Goal: Check status: Check status

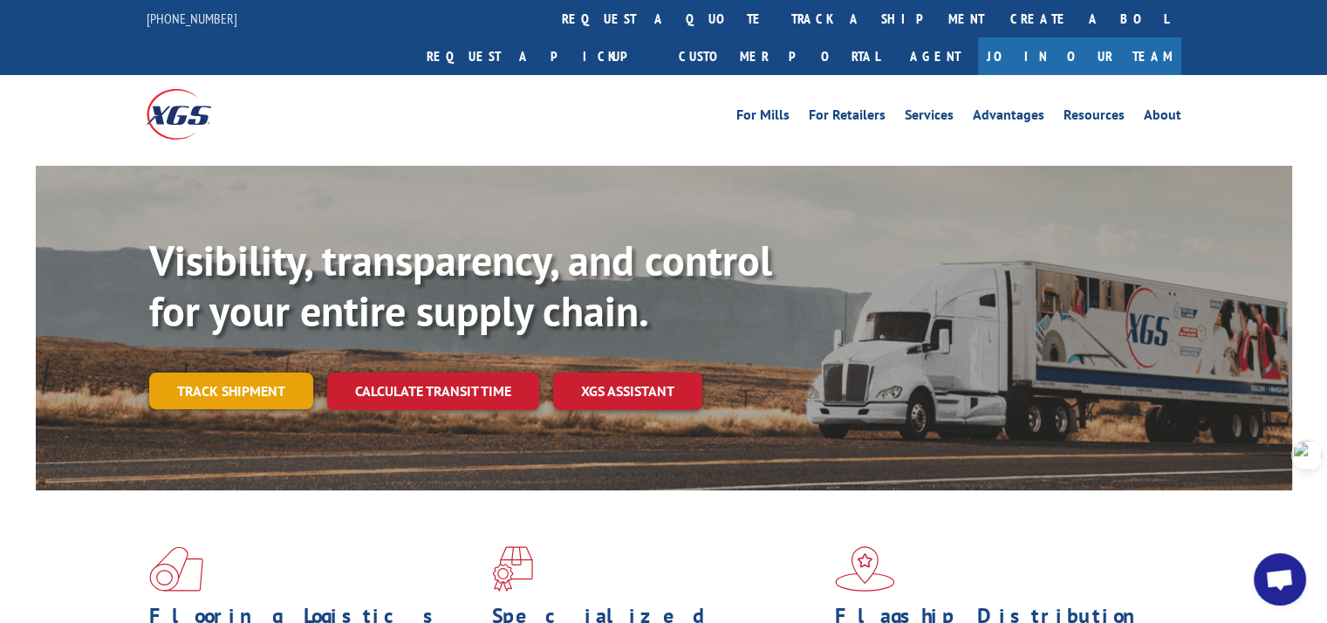
click at [206, 373] on link "Track shipment" at bounding box center [231, 391] width 164 height 37
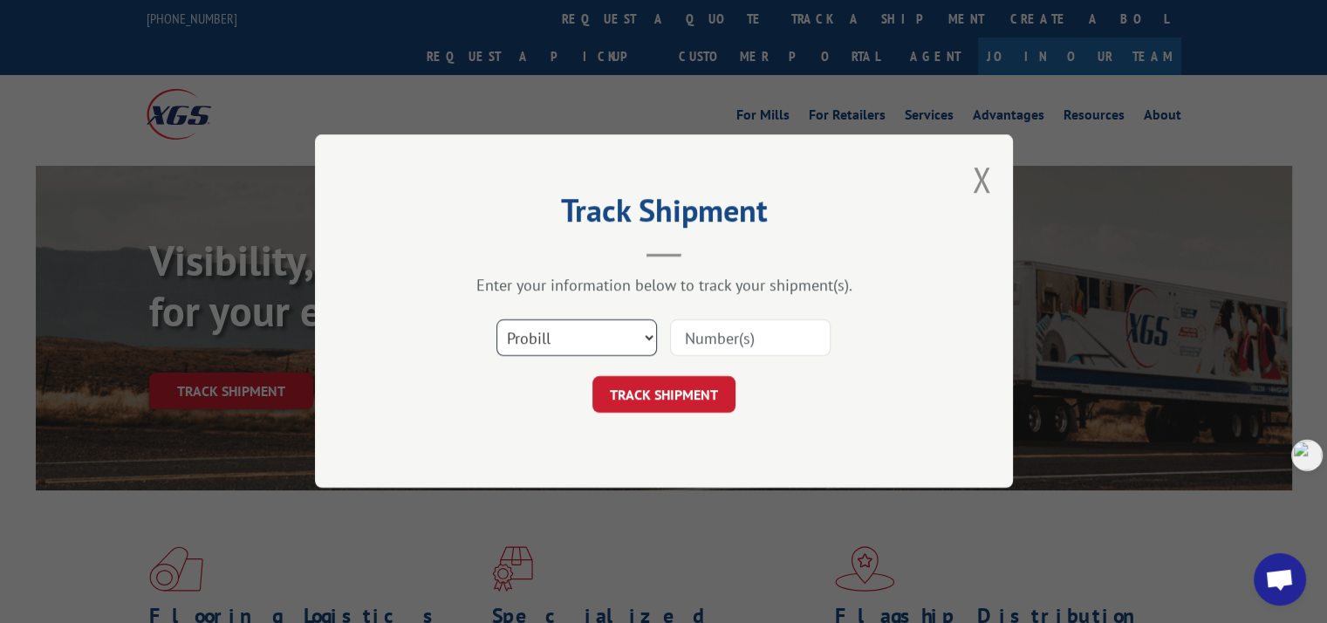
click at [624, 340] on select "Select category... Probill BOL PO" at bounding box center [576, 338] width 161 height 37
select select "po"
click at [496, 320] on select "Select category... Probill BOL PO" at bounding box center [576, 338] width 161 height 37
click at [702, 334] on input at bounding box center [750, 338] width 161 height 37
paste input "2847350"
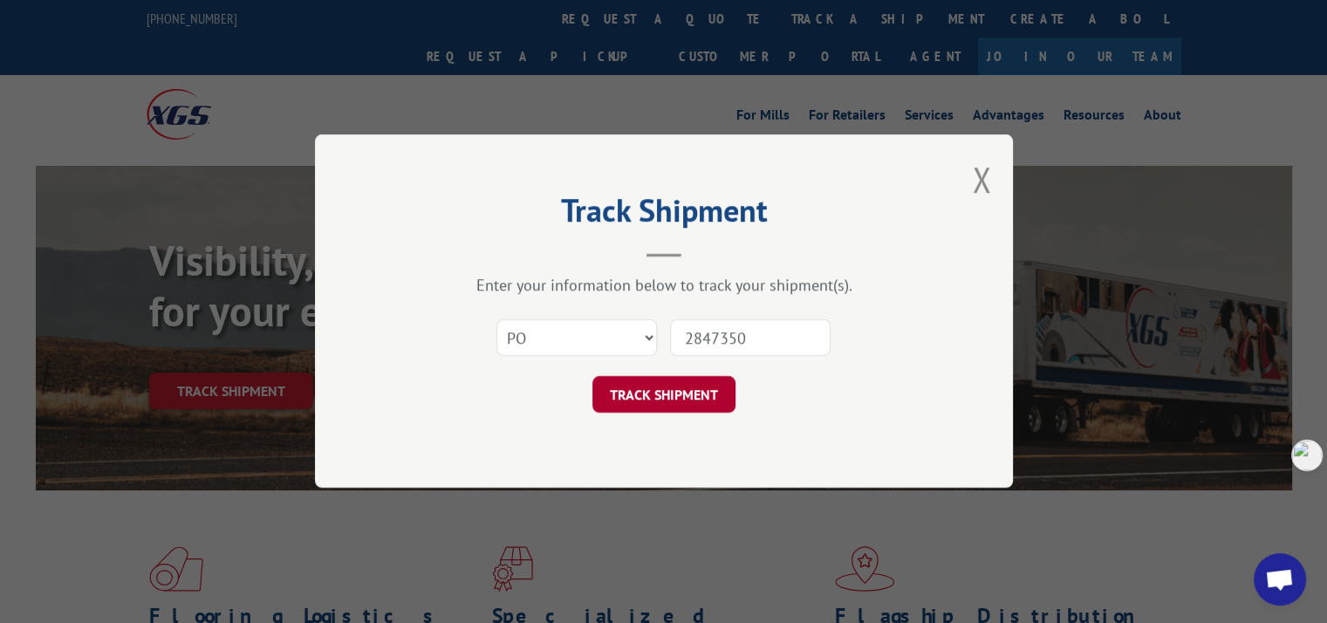
type input "2847350"
click at [708, 393] on button "TRACK SHIPMENT" at bounding box center [663, 395] width 143 height 37
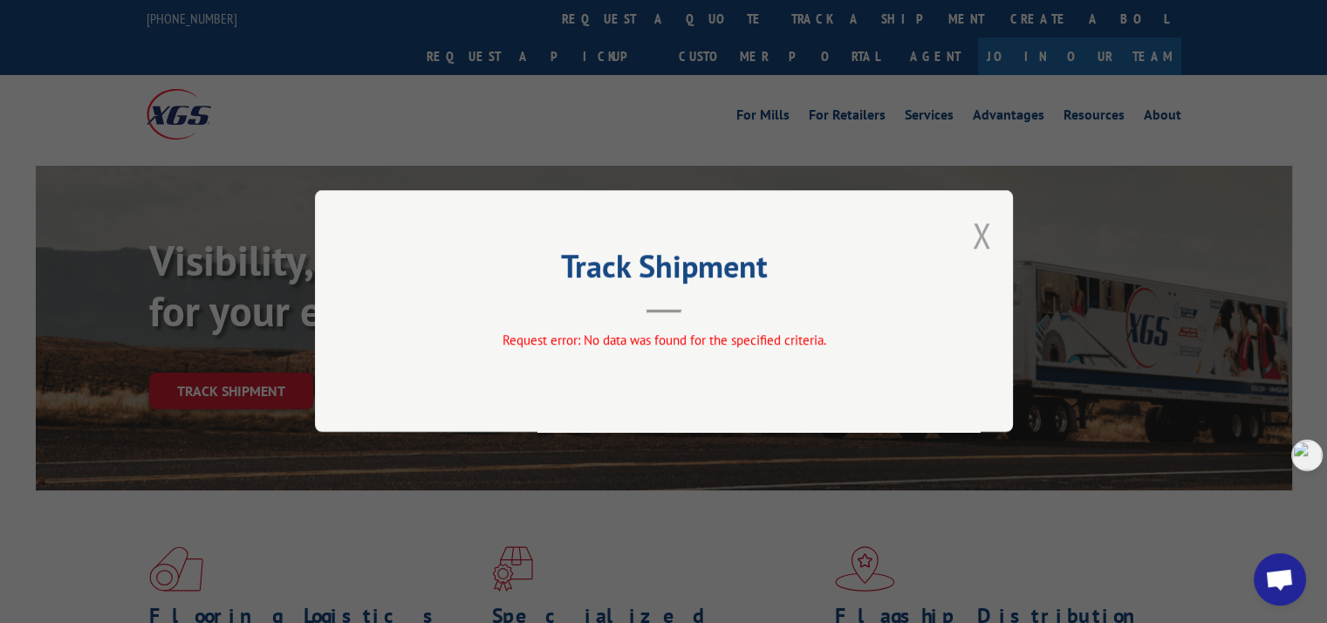
click at [980, 237] on button "Close modal" at bounding box center [981, 235] width 19 height 46
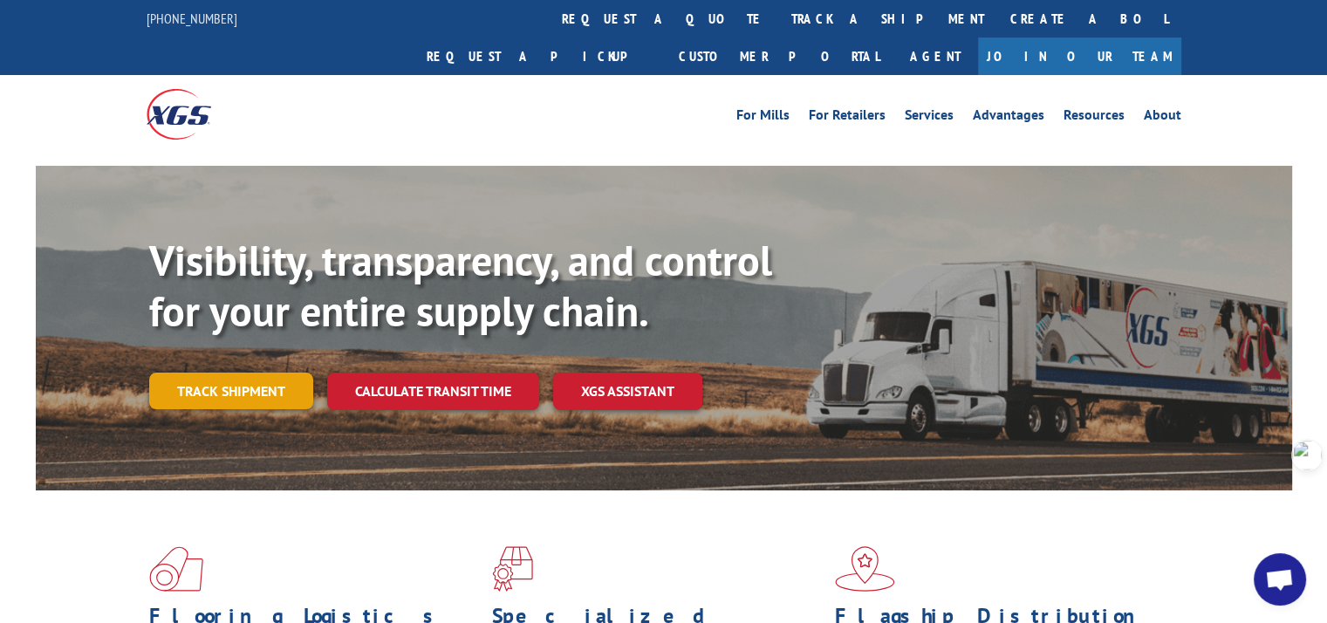
click at [261, 373] on link "Track shipment" at bounding box center [231, 391] width 164 height 37
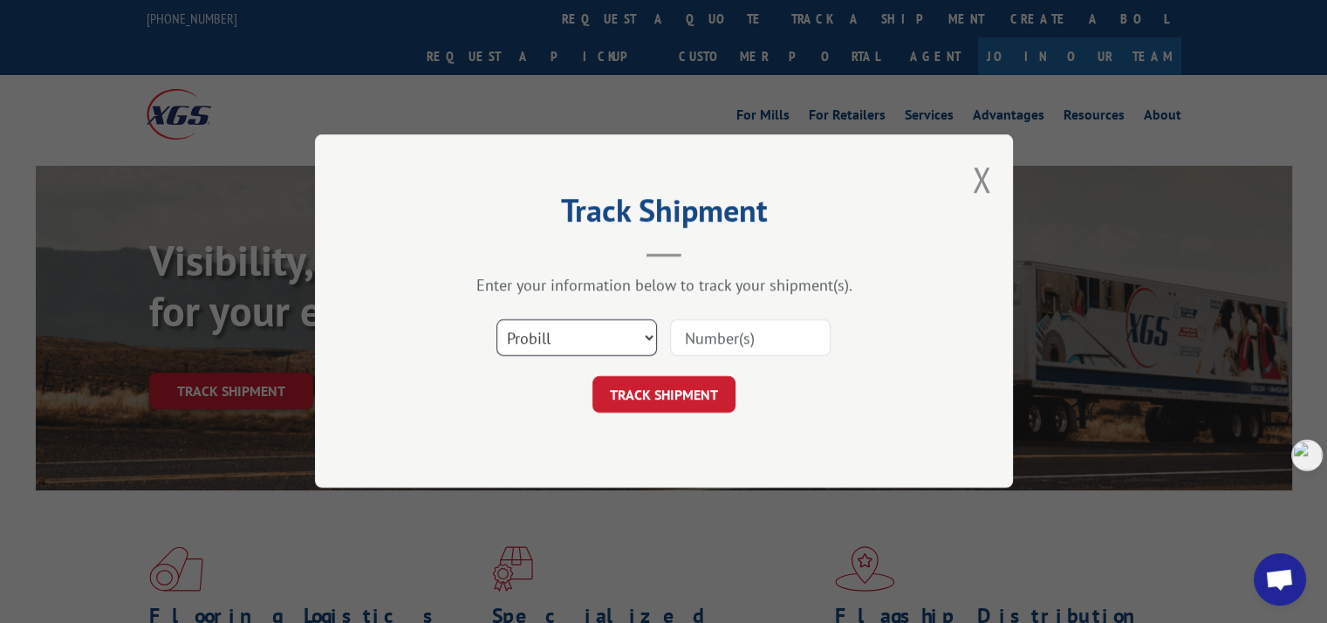
click at [591, 336] on select "Select category... Probill BOL PO" at bounding box center [576, 338] width 161 height 37
select select "bol"
click at [496, 320] on select "Select category... Probill BOL PO" at bounding box center [576, 338] width 161 height 37
click at [715, 338] on input at bounding box center [750, 338] width 161 height 37
paste input "2847350"
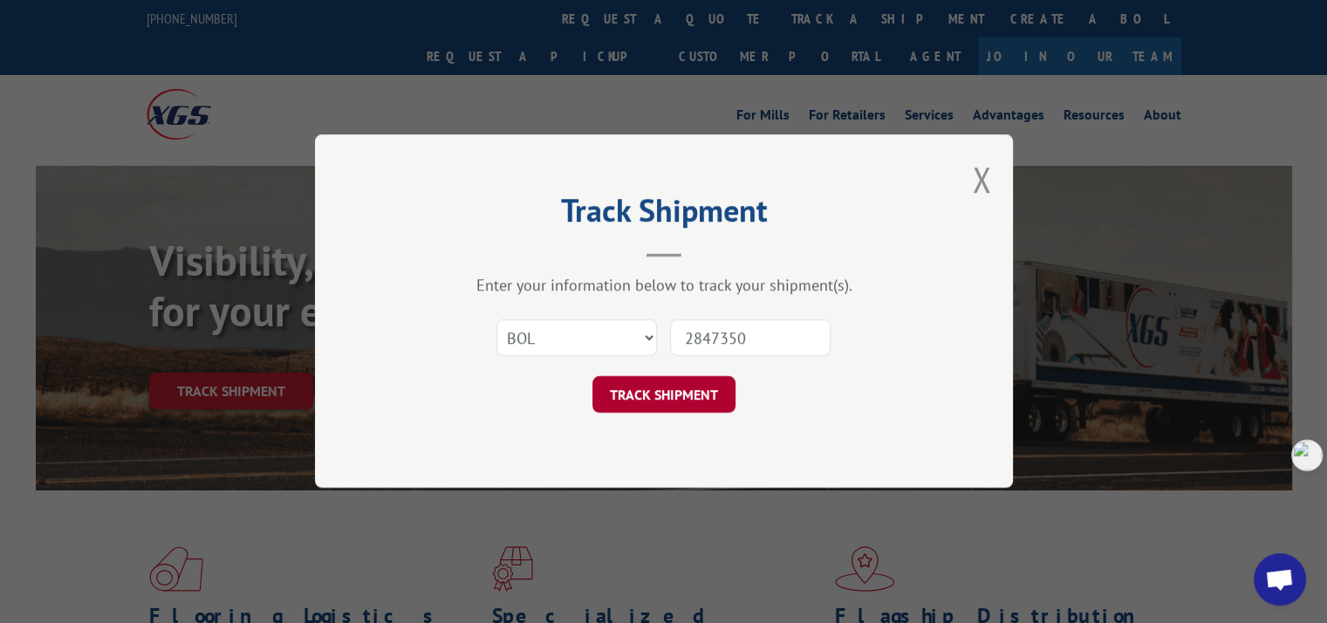
type input "2847350"
click at [675, 393] on button "TRACK SHIPMENT" at bounding box center [663, 395] width 143 height 37
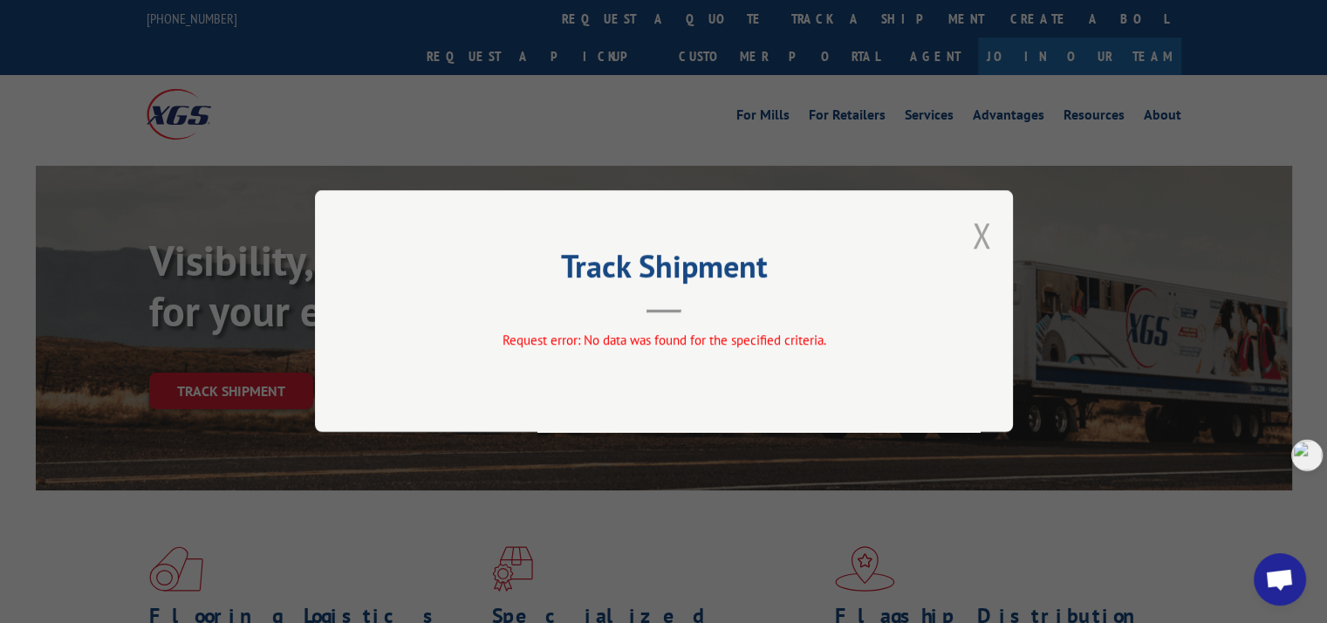
click at [978, 241] on button "Close modal" at bounding box center [981, 235] width 19 height 46
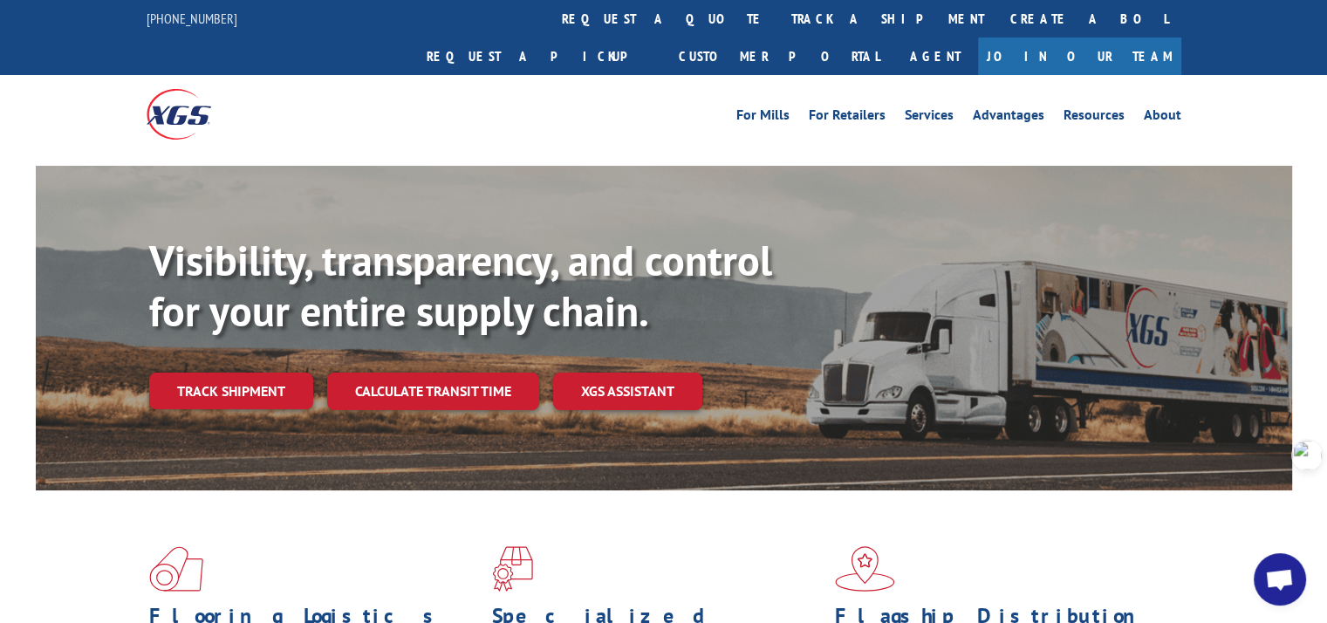
click at [257, 373] on link "Track shipment" at bounding box center [231, 391] width 164 height 37
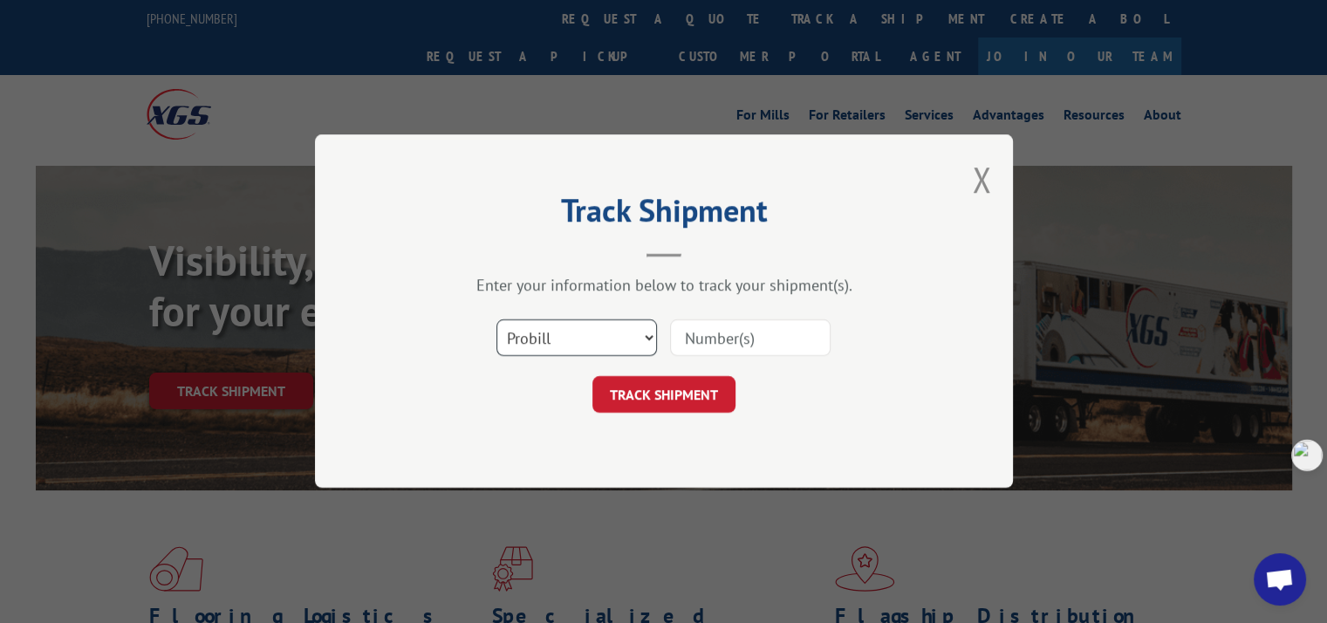
click at [595, 338] on select "Select category... Probill BOL PO" at bounding box center [576, 338] width 161 height 37
select select "po"
click at [496, 320] on select "Select category... Probill BOL PO" at bounding box center [576, 338] width 161 height 37
click at [752, 340] on input at bounding box center [750, 338] width 161 height 37
paste input "295444889"
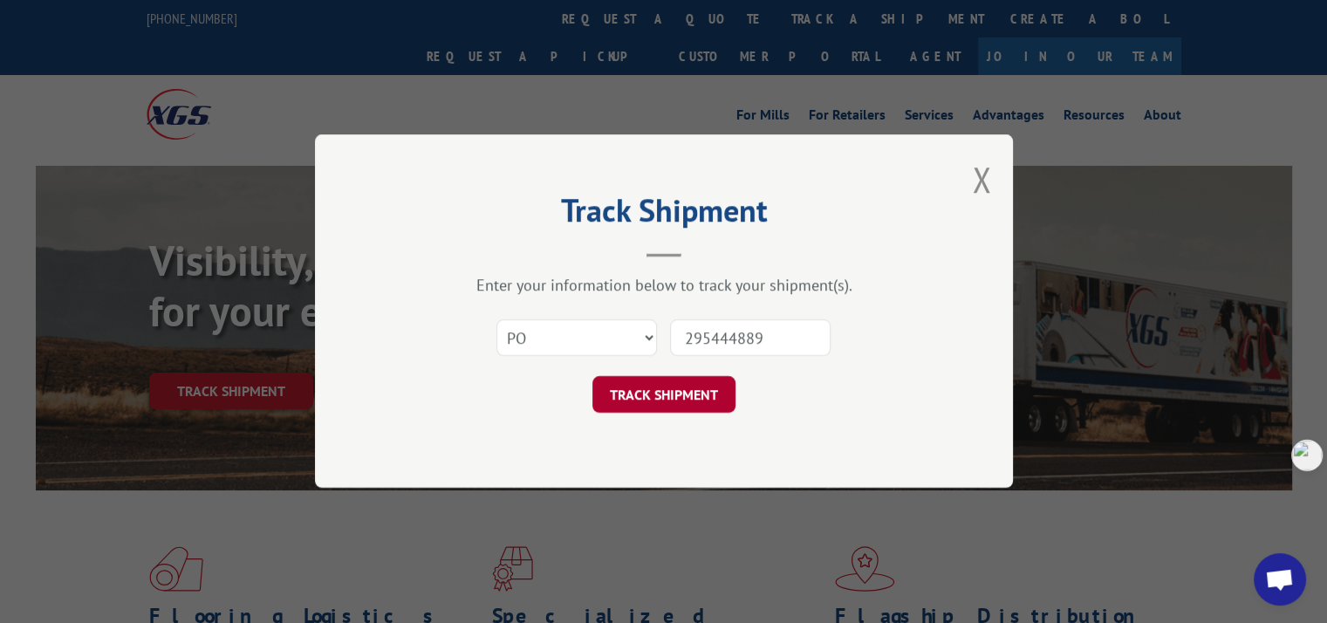
type input "295444889"
click at [698, 384] on button "TRACK SHIPMENT" at bounding box center [663, 395] width 143 height 37
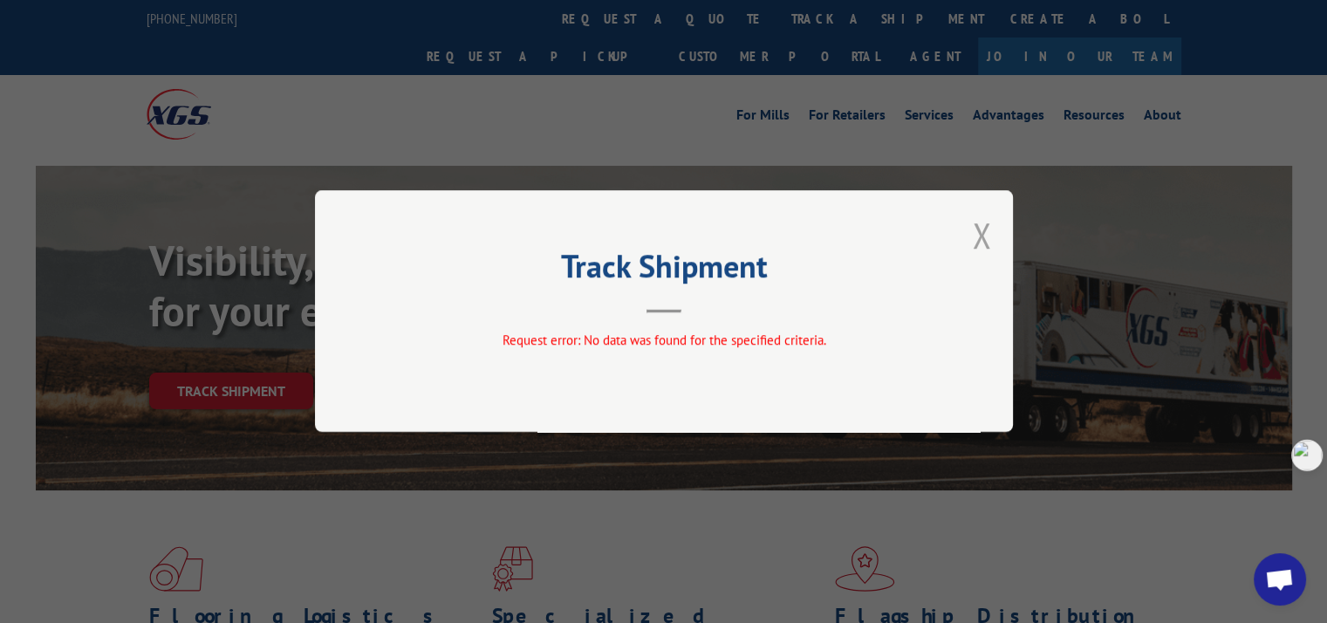
click at [977, 242] on button "Close modal" at bounding box center [981, 235] width 19 height 46
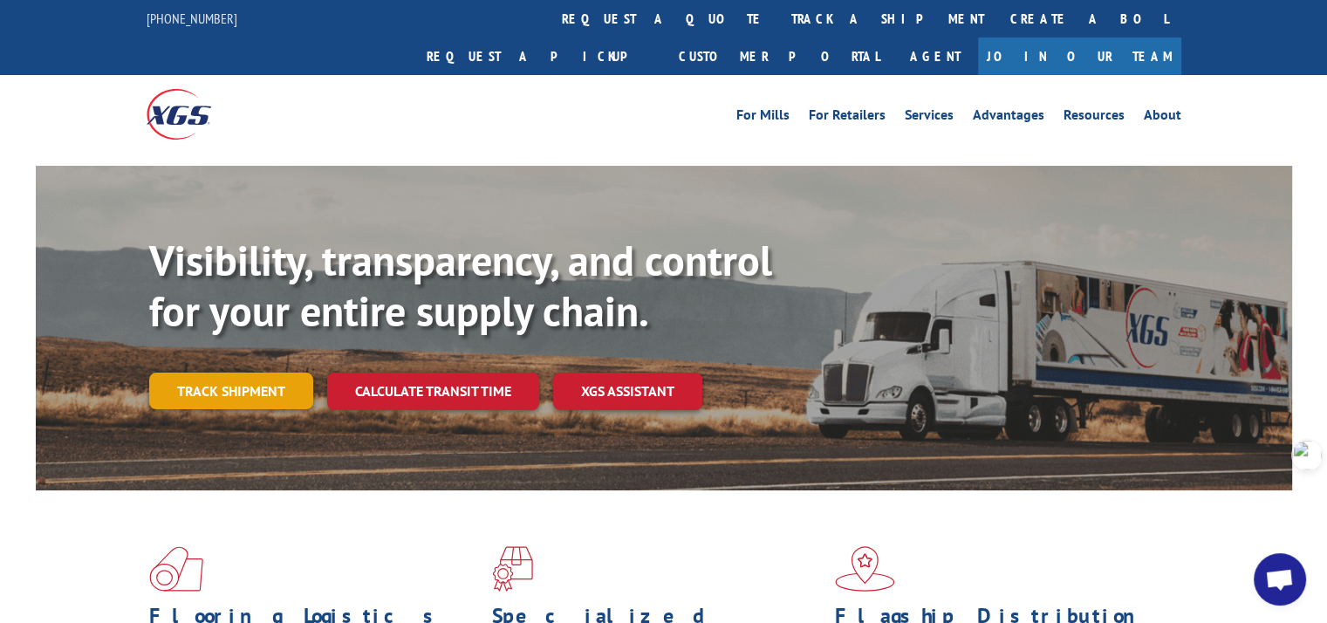
click at [227, 373] on link "Track shipment" at bounding box center [231, 391] width 164 height 37
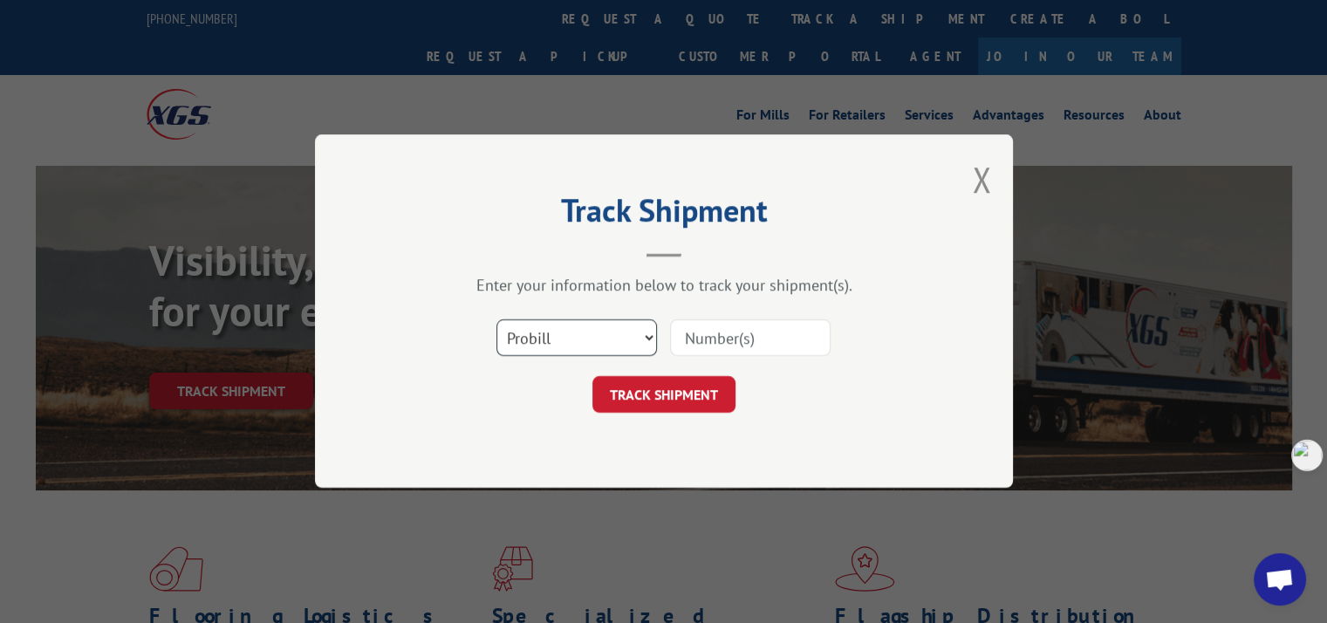
click at [558, 336] on select "Select category... Probill BOL PO" at bounding box center [576, 338] width 161 height 37
select select "bol"
click at [496, 320] on select "Select category... Probill BOL PO" at bounding box center [576, 338] width 161 height 37
click at [704, 337] on input at bounding box center [750, 338] width 161 height 37
paste input "6018292"
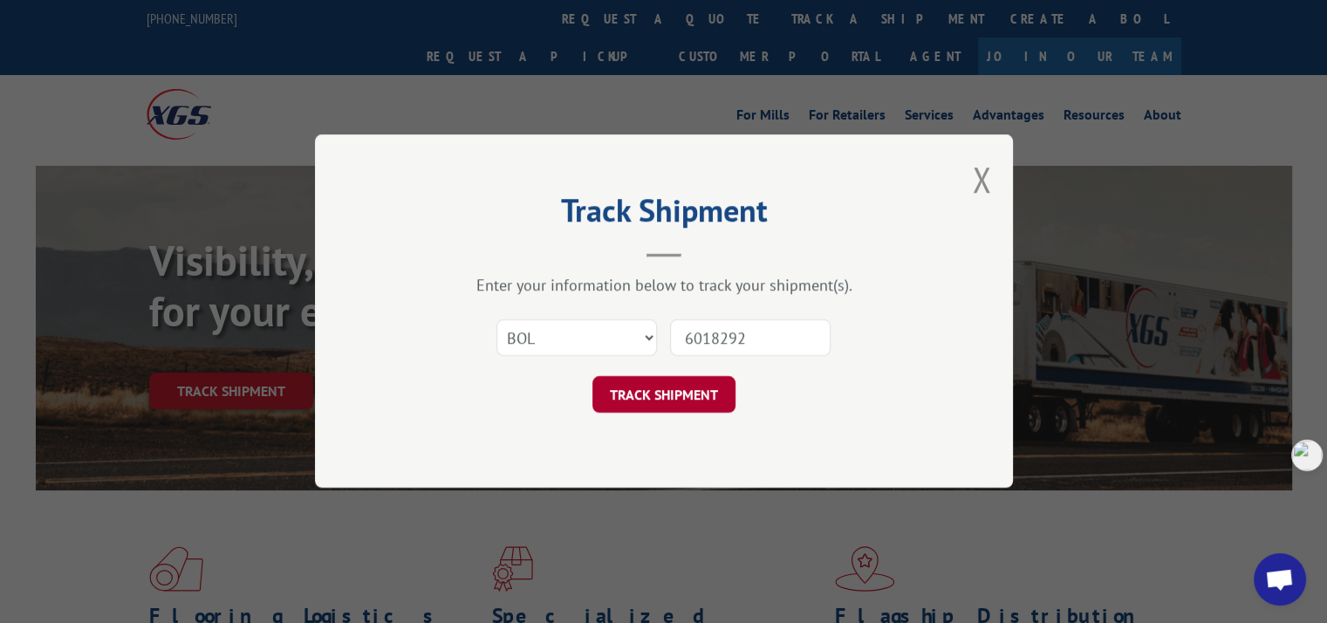
type input "6018292"
click at [678, 405] on button "TRACK SHIPMENT" at bounding box center [663, 395] width 143 height 37
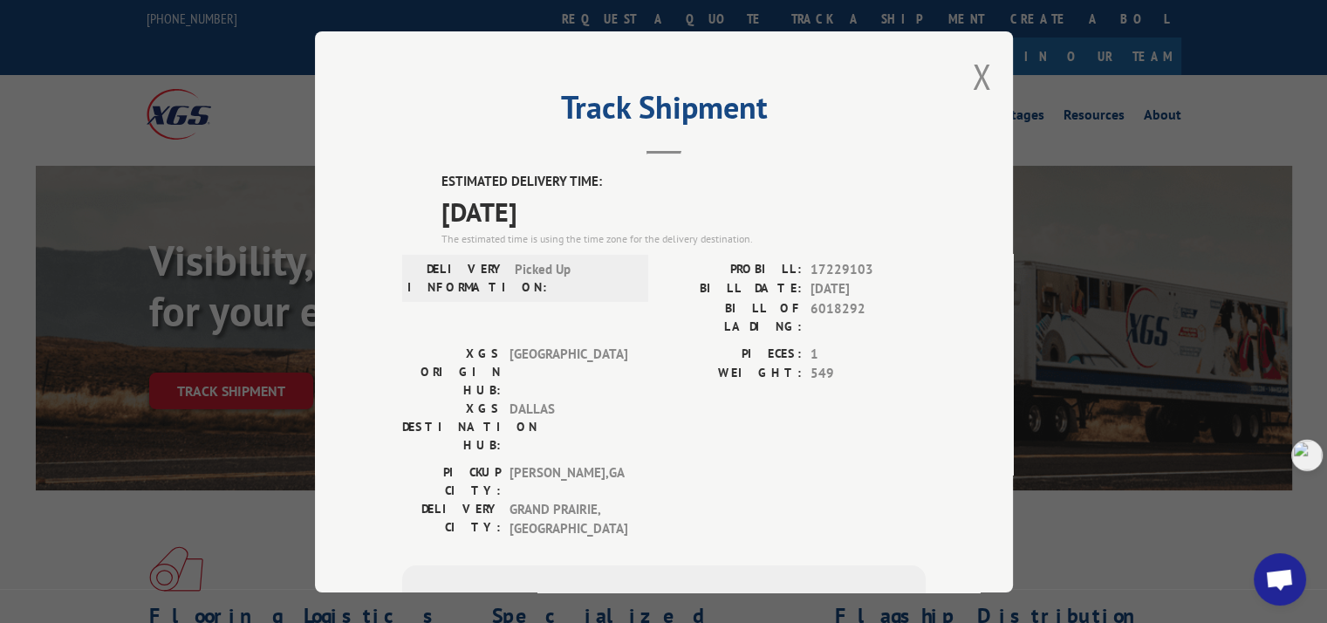
drag, startPoint x: 429, startPoint y: 174, endPoint x: 583, endPoint y: 207, distance: 157.1
click at [583, 207] on div "ESTIMATED DELIVERY TIME: [DATE] The estimated time is using the time zone for t…" at bounding box center [663, 487] width 523 height 630
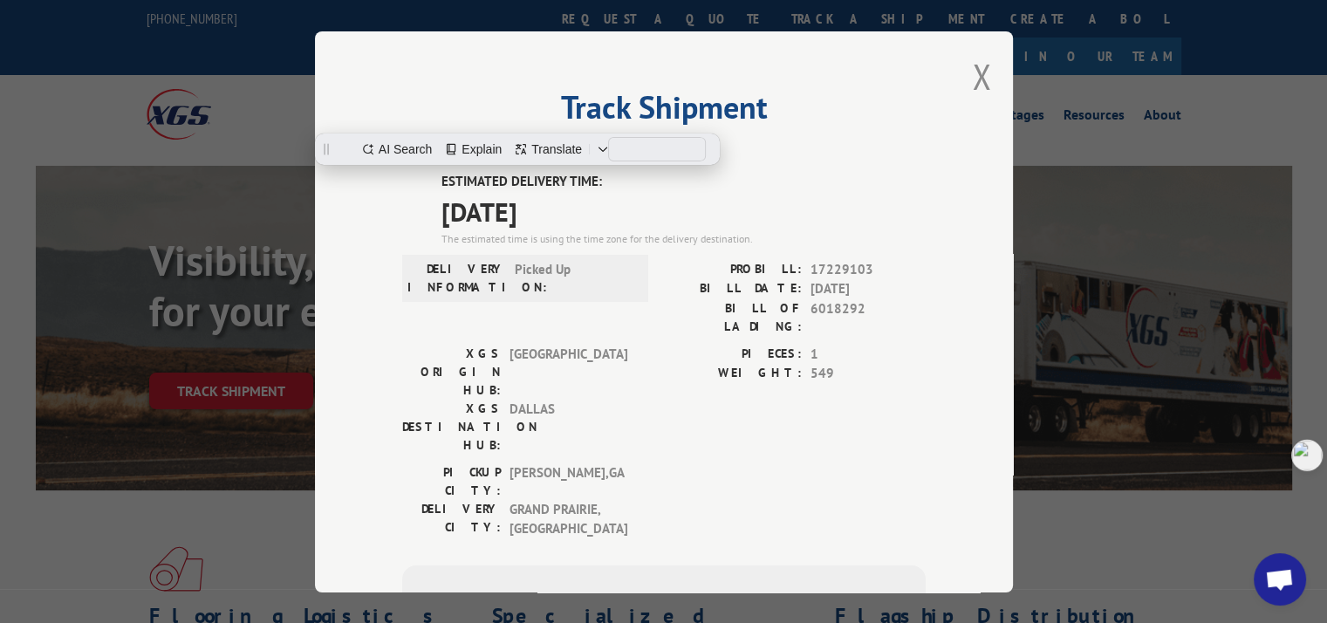
copy div "ESTIMATED DELIVERY TIME: [DATE]"
click at [979, 74] on button "Close modal" at bounding box center [981, 76] width 19 height 46
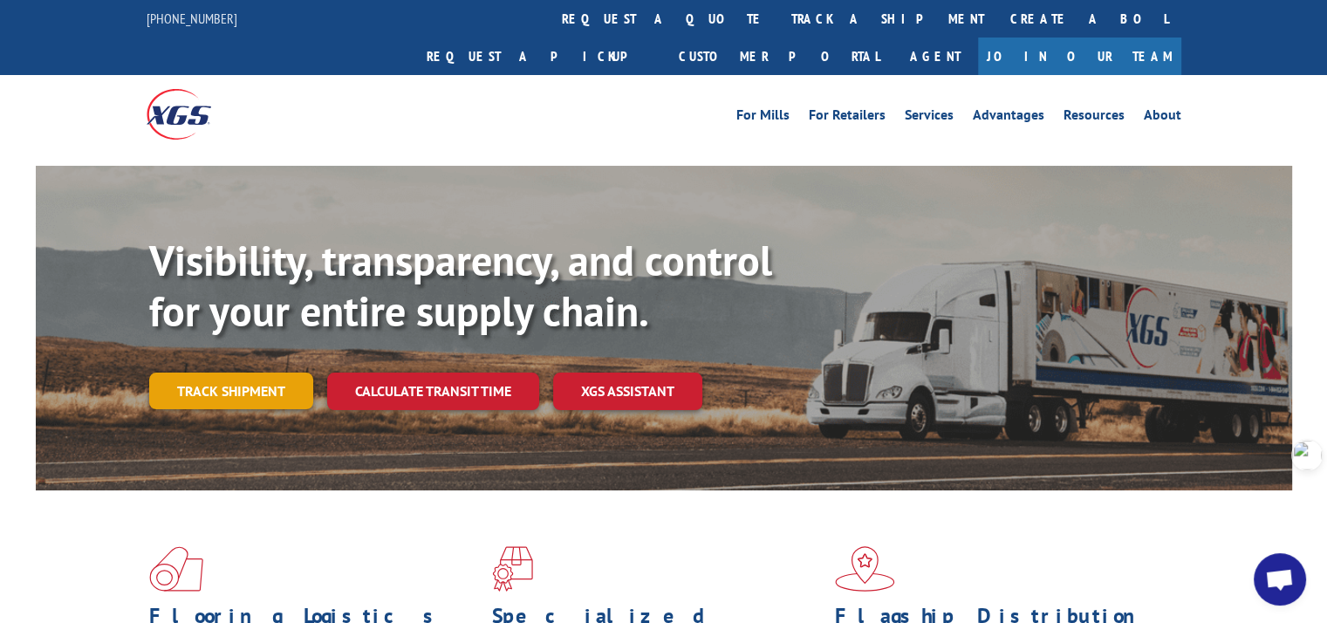
click at [241, 373] on link "Track shipment" at bounding box center [231, 391] width 164 height 37
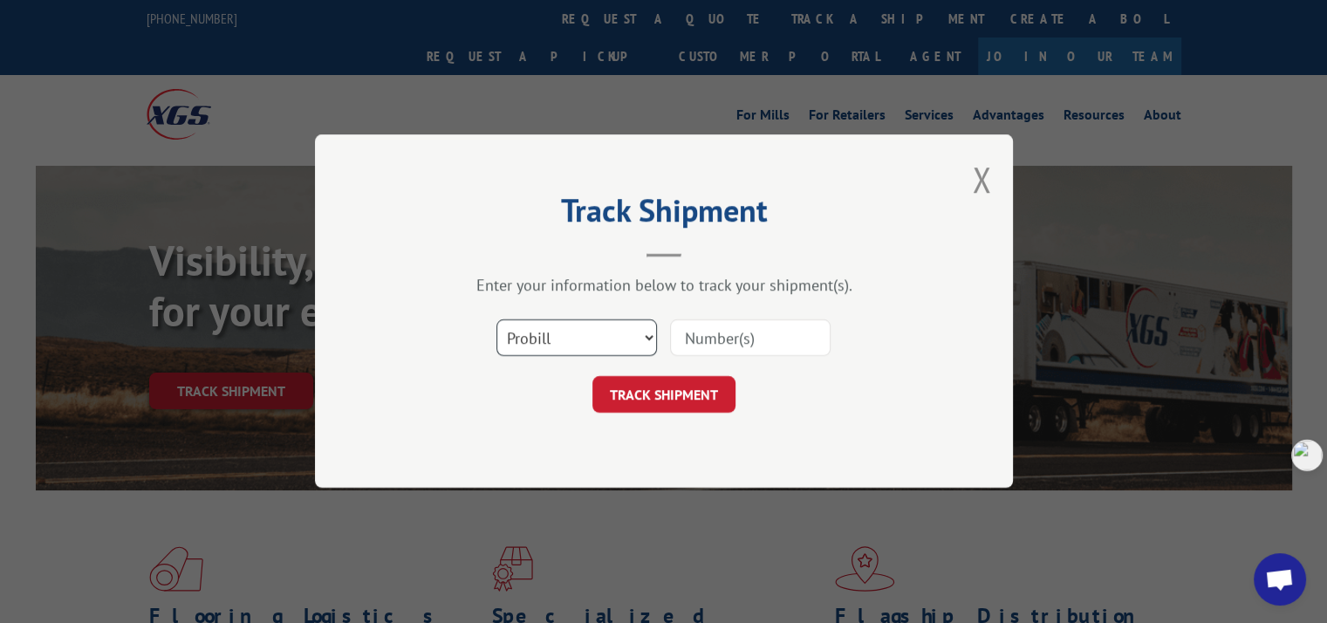
click at [530, 329] on select "Select category... Probill BOL PO" at bounding box center [576, 338] width 161 height 37
select select "bol"
click at [496, 320] on select "Select category... Probill BOL PO" at bounding box center [576, 338] width 161 height 37
click at [738, 336] on input at bounding box center [750, 338] width 161 height 37
paste input "6016773"
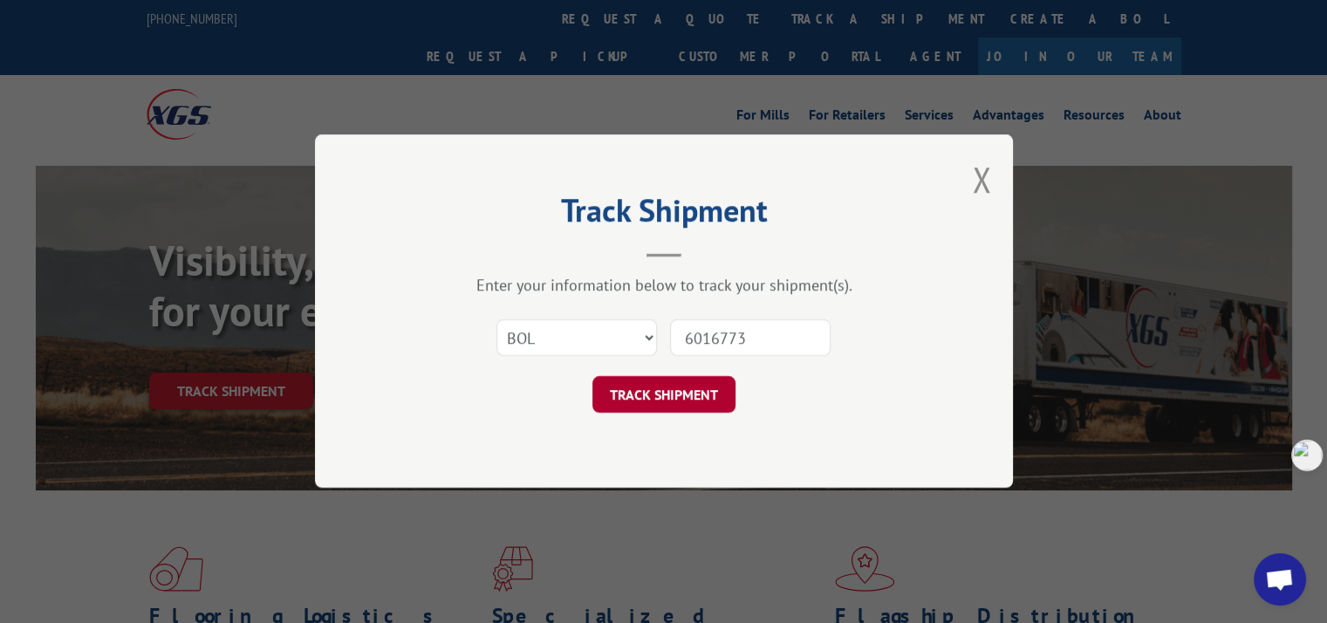
type input "6016773"
click at [701, 394] on button "TRACK SHIPMENT" at bounding box center [663, 395] width 143 height 37
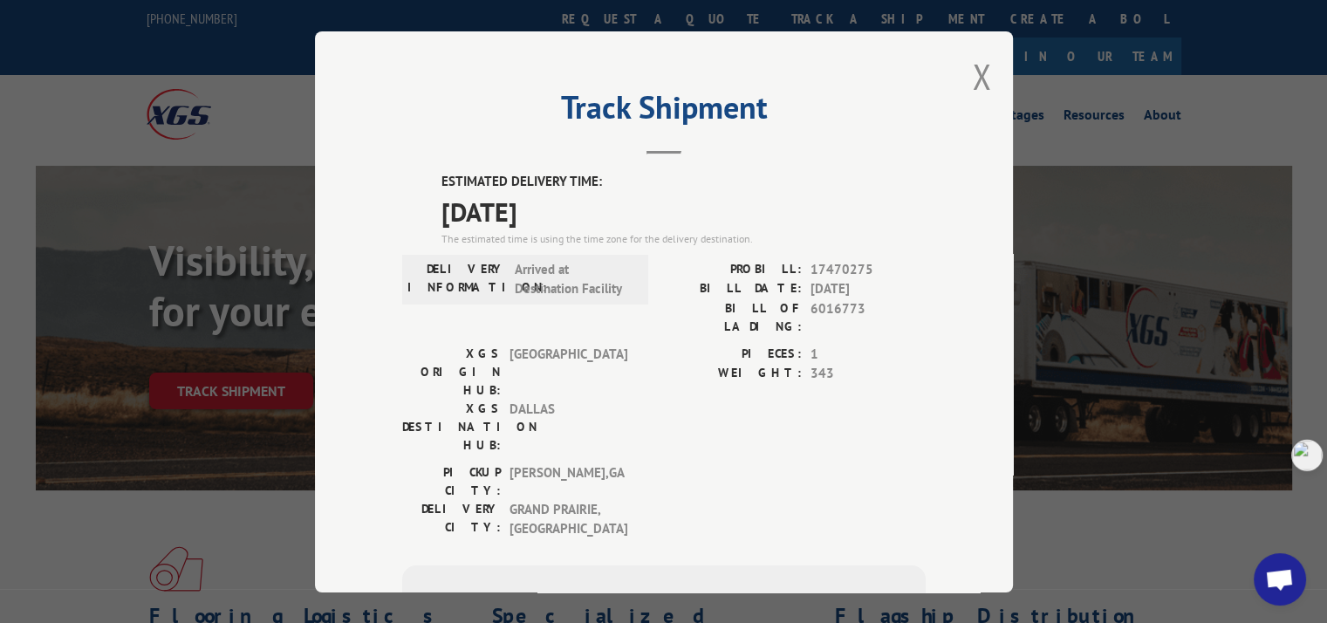
drag, startPoint x: 433, startPoint y: 174, endPoint x: 575, endPoint y: 205, distance: 145.6
click at [575, 205] on div "ESTIMATED DELIVERY TIME: [DATE] The estimated time is using the time zone for t…" at bounding box center [663, 487] width 523 height 630
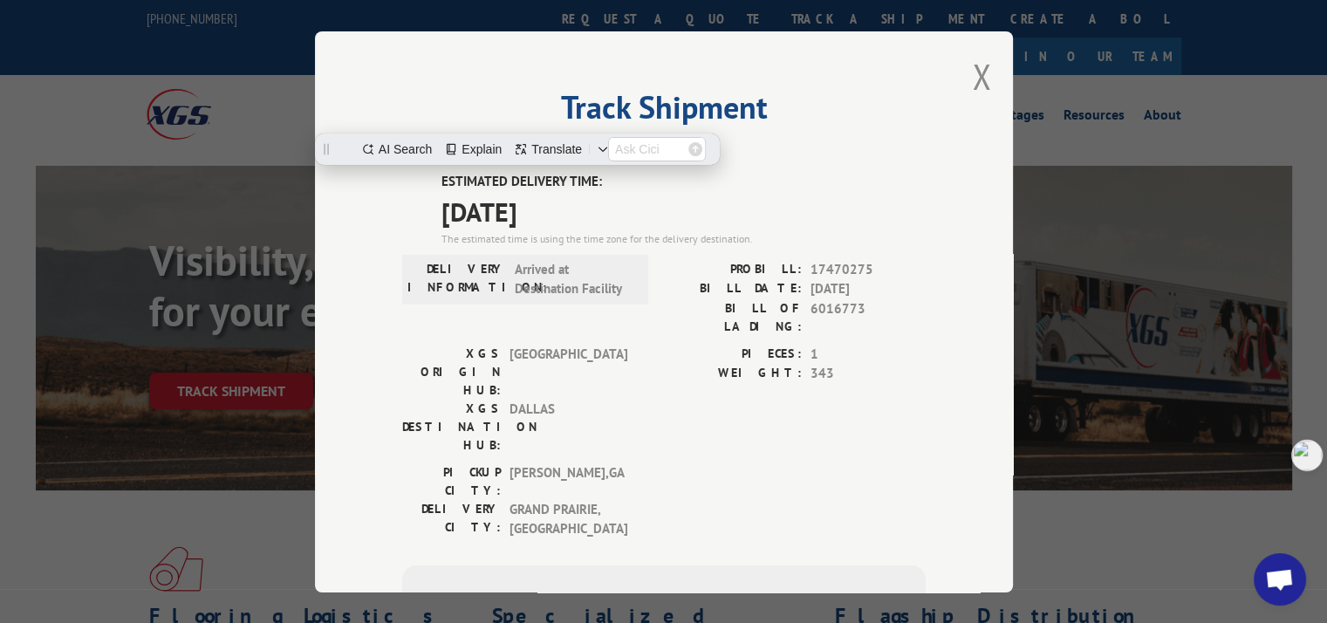
copy div "ESTIMATED DELIVERY TIME: [DATE]"
